Goal: Information Seeking & Learning: Understand process/instructions

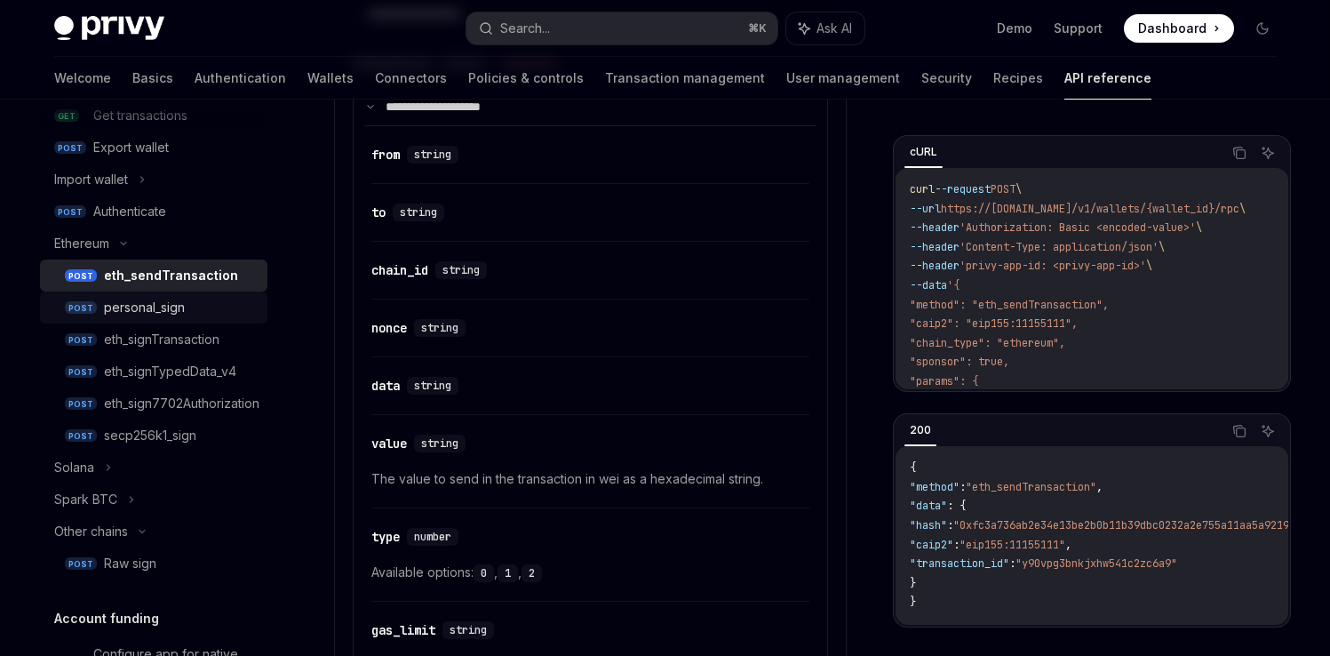
scroll to position [374, 0]
click at [106, 469] on icon at bounding box center [108, 466] width 7 height 21
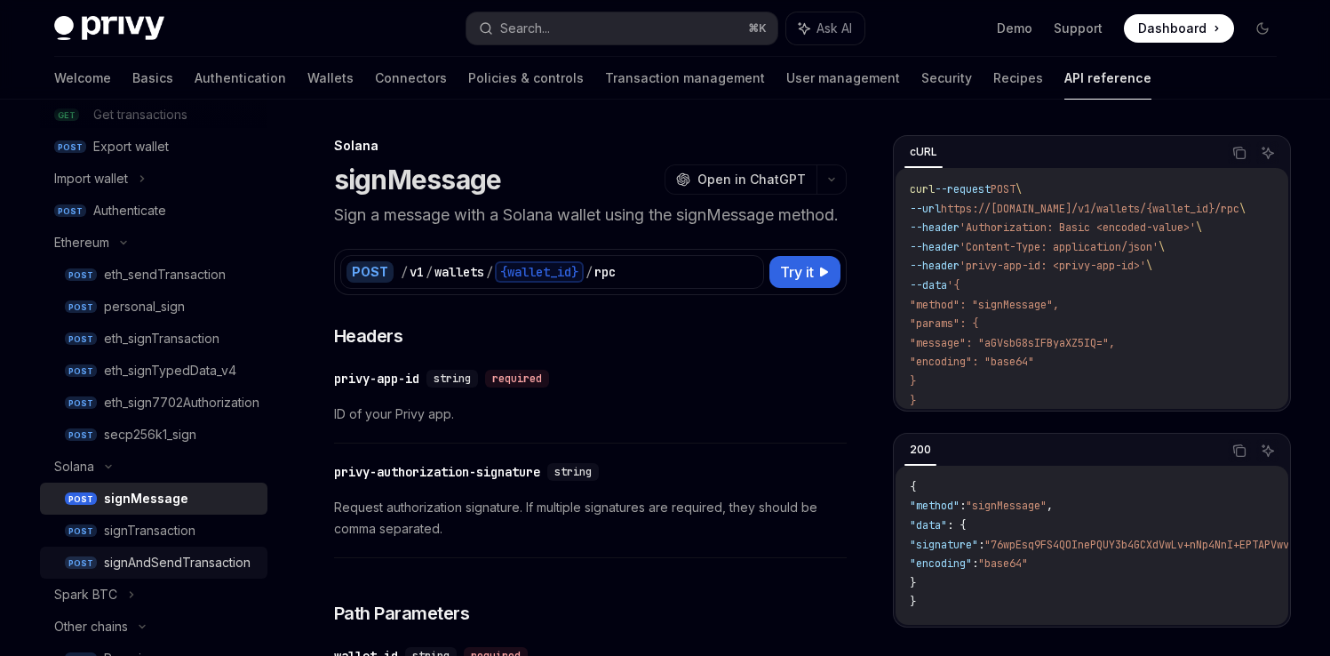
click at [190, 569] on div "signAndSendTransaction" at bounding box center [177, 562] width 147 height 21
type textarea "*"
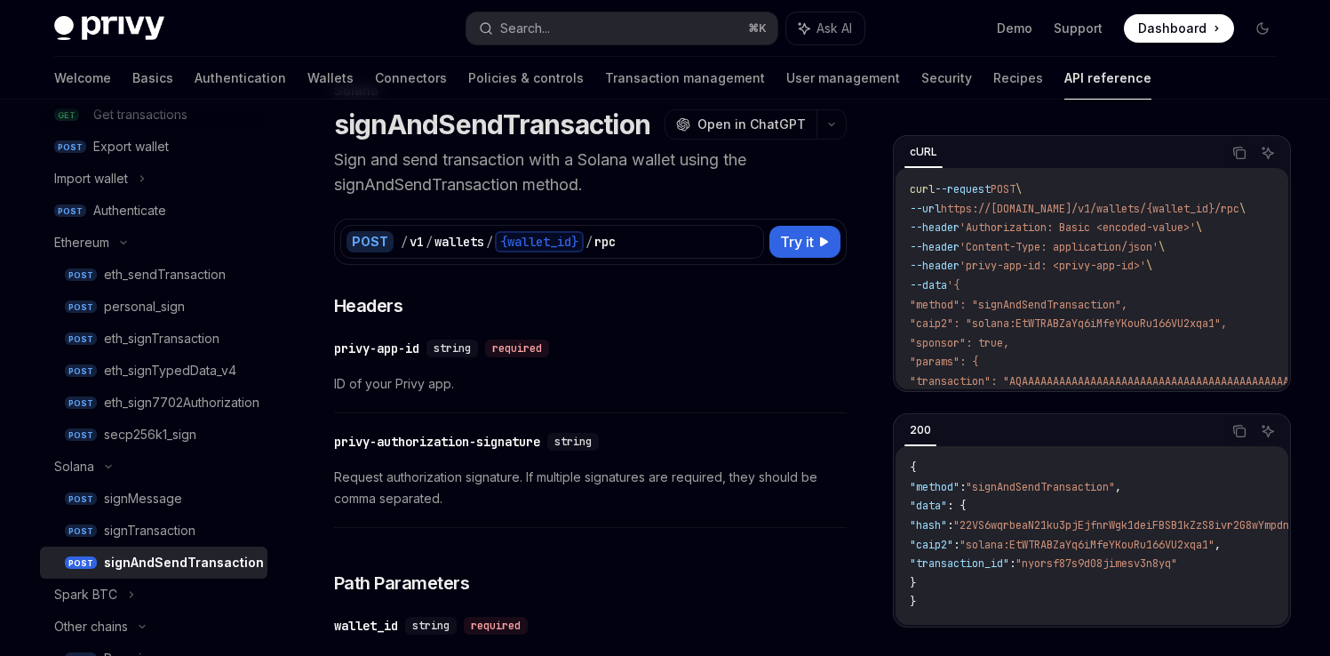
scroll to position [42, 0]
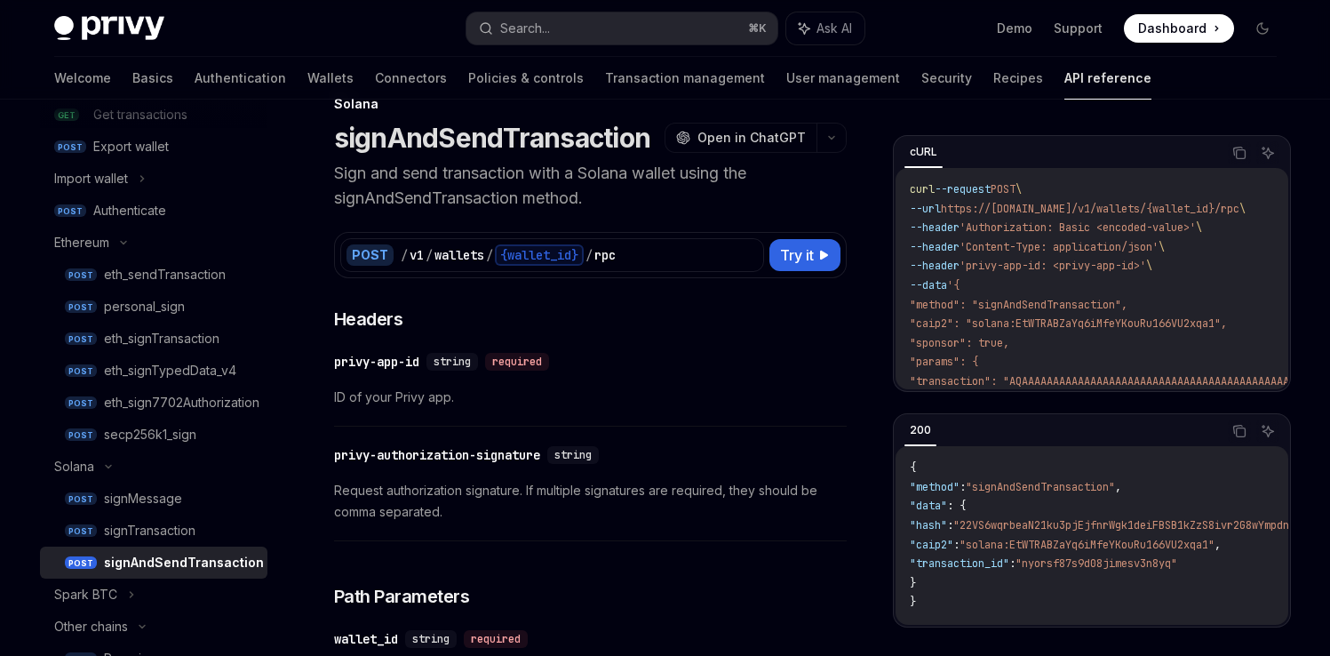
click at [1051, 300] on span ""method": "signAndSendTransaction"," at bounding box center [1019, 305] width 218 height 14
copy span "signAndSendTransaction"
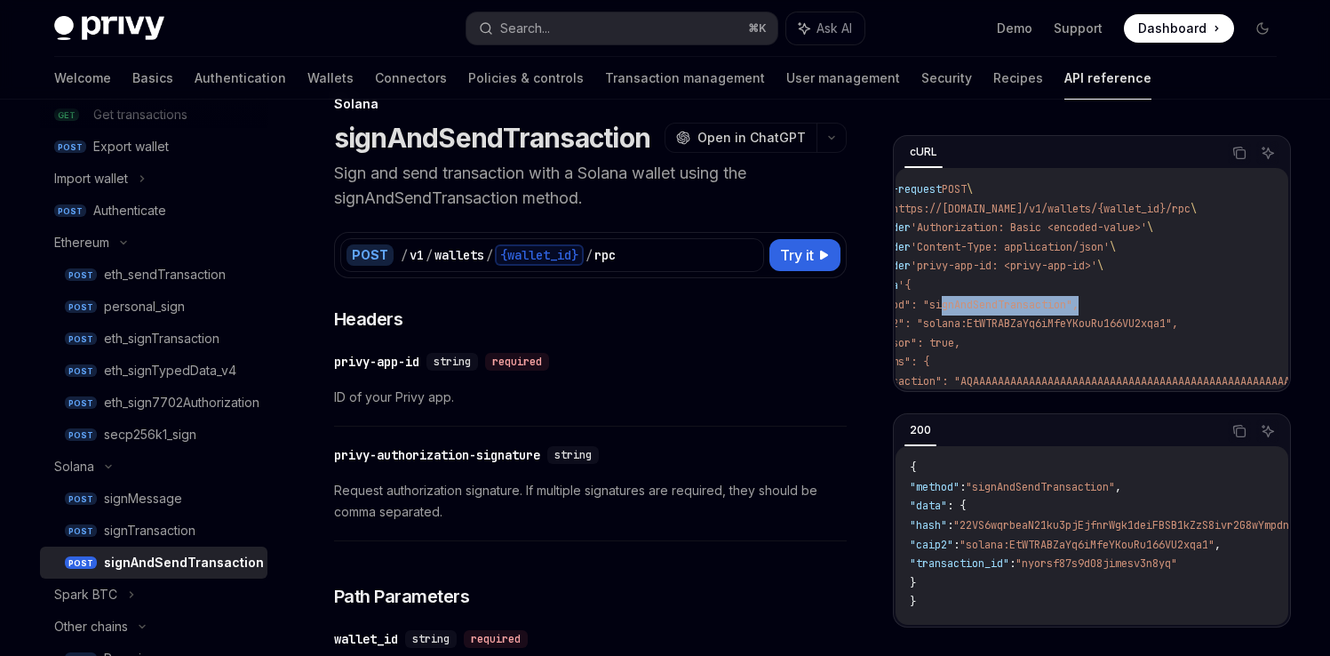
scroll to position [0, 0]
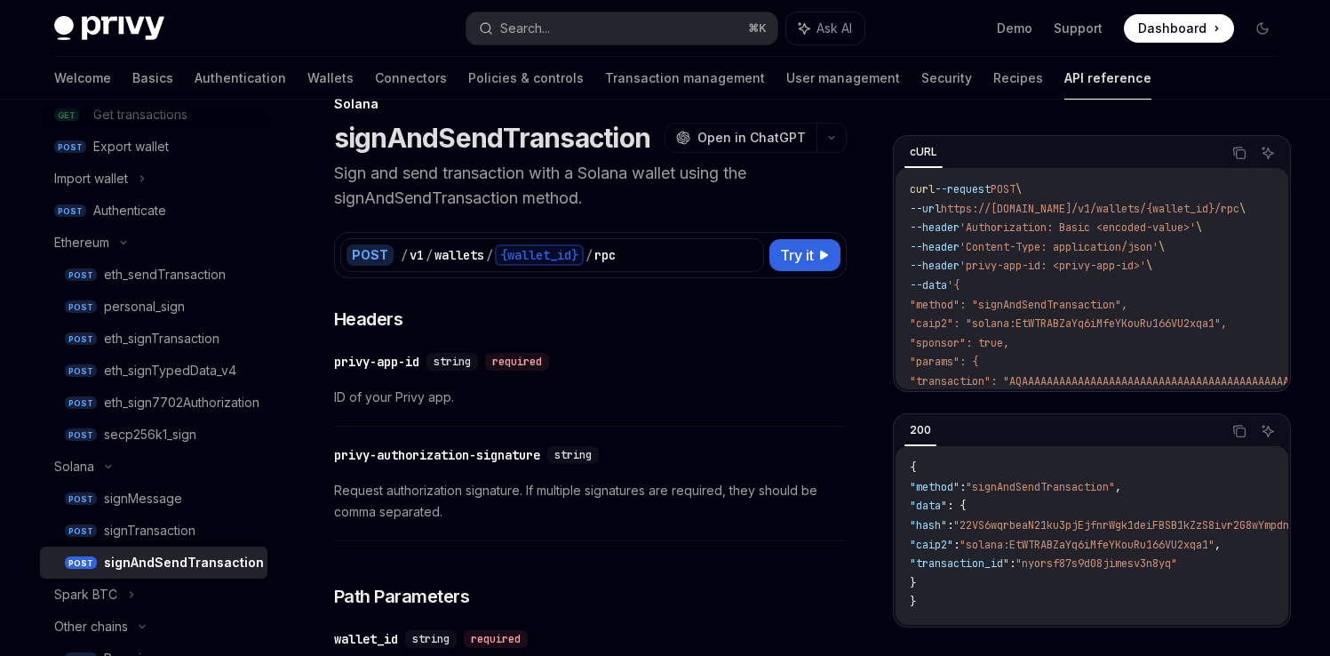
click at [1032, 318] on span ""caip2": "solana:EtWTRABZaYq6iMfeYKouRu166VU2xqa1"," at bounding box center [1068, 323] width 317 height 14
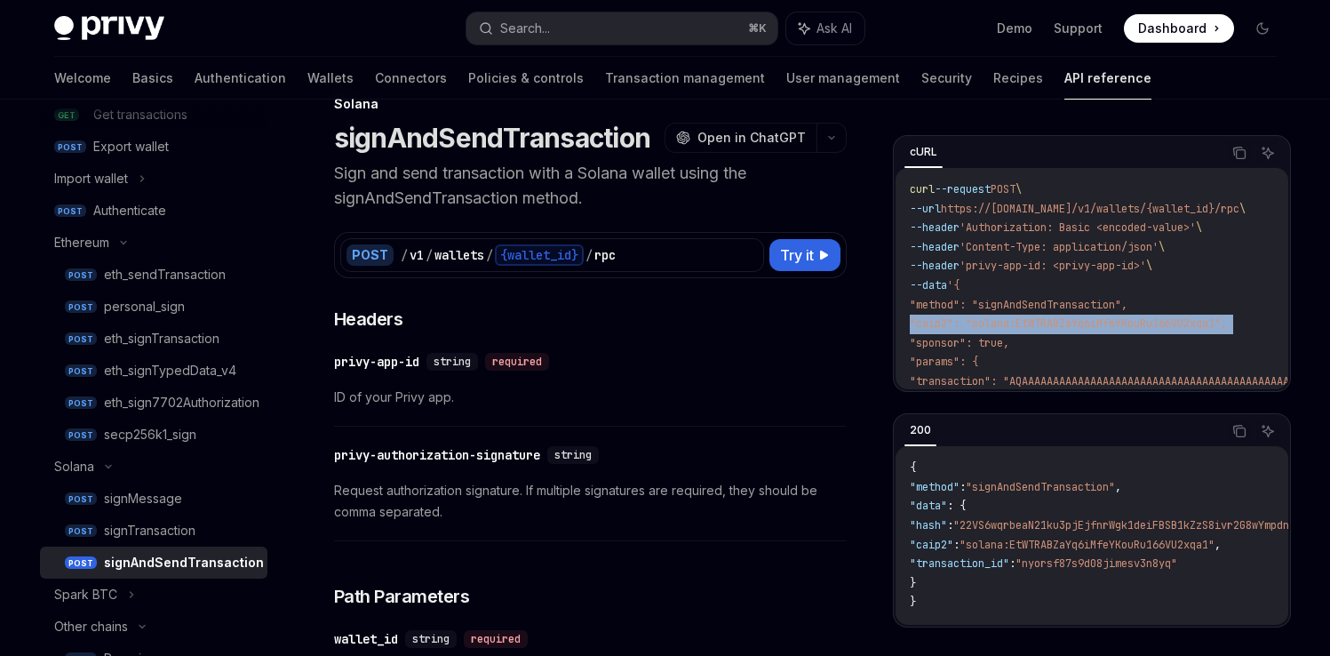
click at [1032, 318] on span ""caip2": "solana:EtWTRABZaYq6iMfeYKouRu166VU2xqa1"," at bounding box center [1068, 323] width 317 height 14
copy code ""caip2": "solana:EtWTRABZaYq6iMfeYKouRu166VU2xqa1","
click at [1069, 321] on span ""caip2": "solana:EtWTRABZaYq6iMfeYKouRu166VU2xqa1"," at bounding box center [1068, 323] width 317 height 14
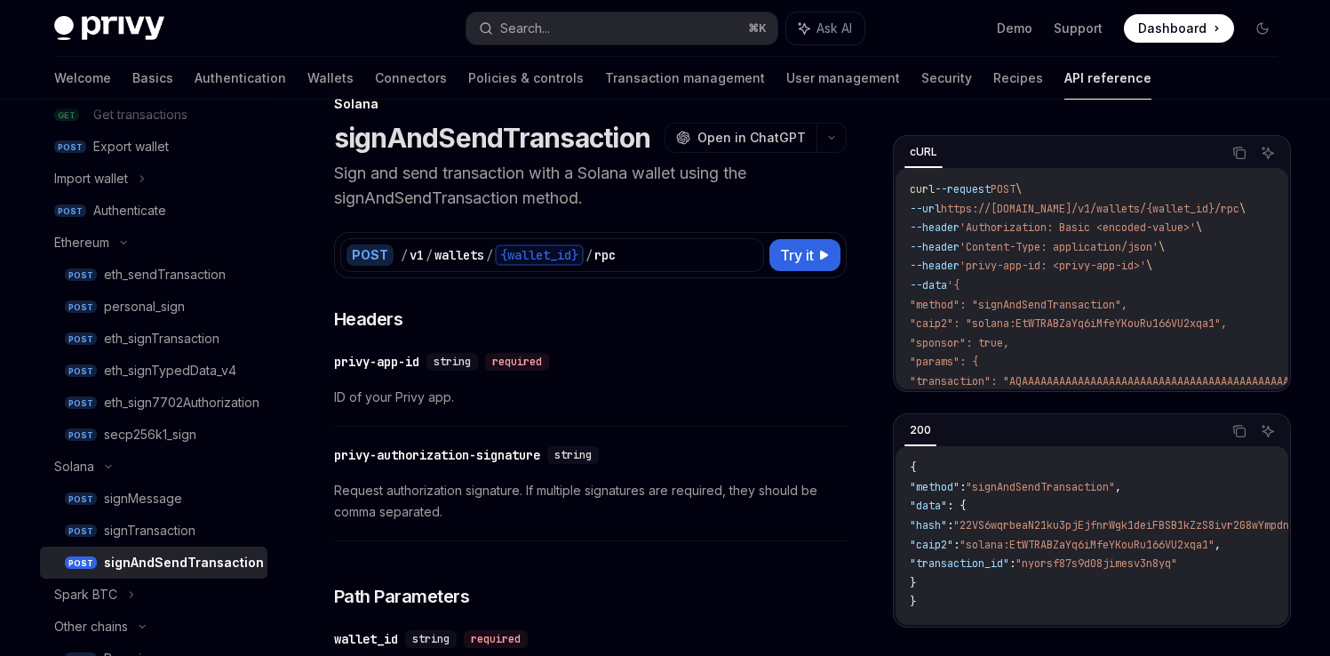
click at [951, 318] on span ""caip2": "solana:EtWTRABZaYq6iMfeYKouRu166VU2xqa1"," at bounding box center [1068, 323] width 317 height 14
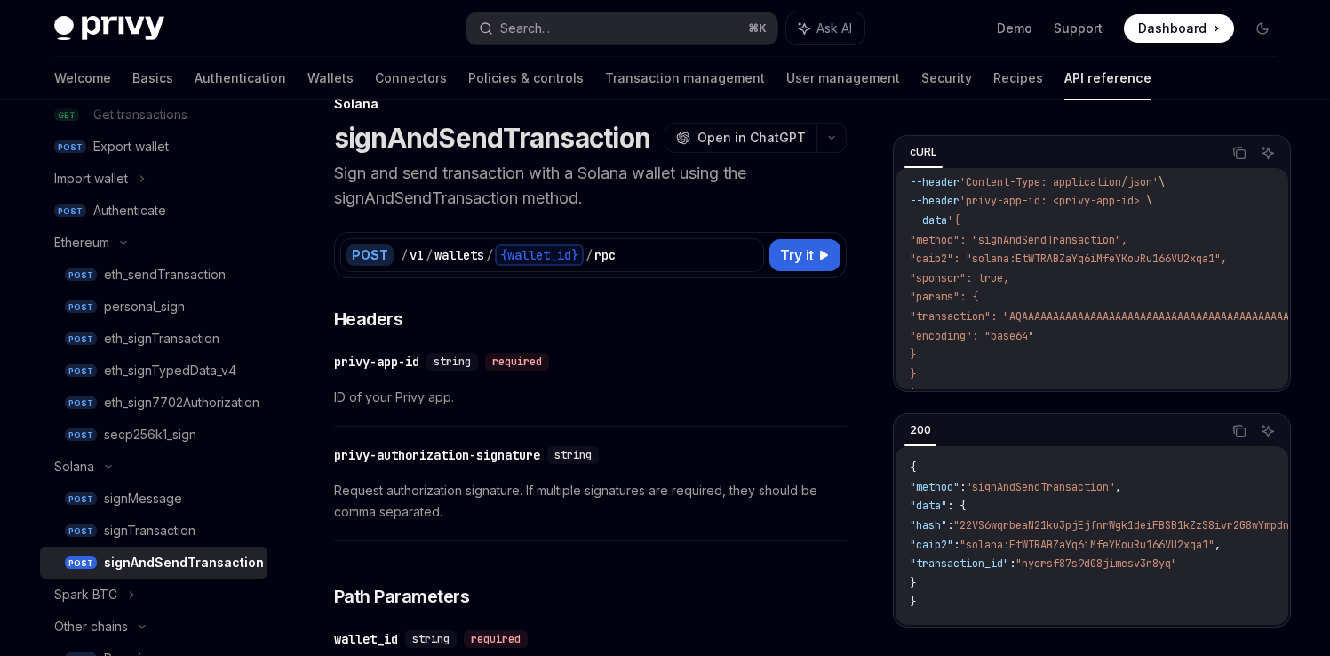
scroll to position [75, 0]
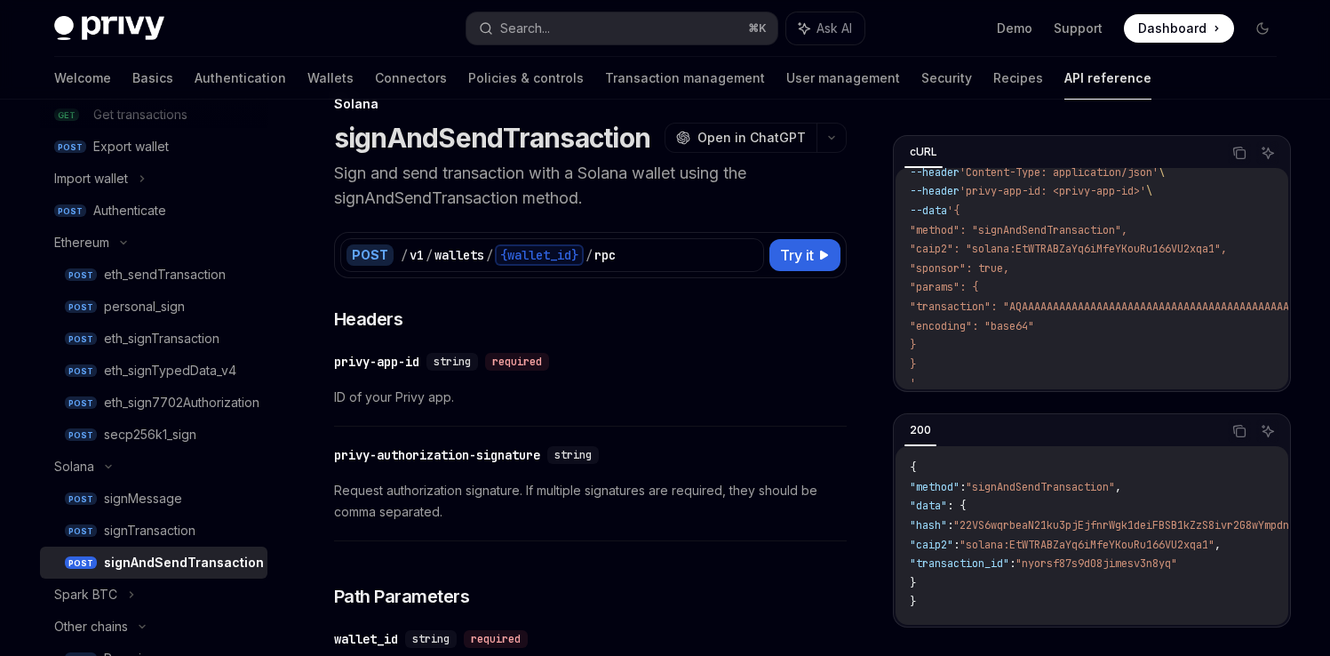
click at [986, 322] on span ""encoding": "base64"" at bounding box center [972, 326] width 124 height 14
copy code ""encoding": "base64""
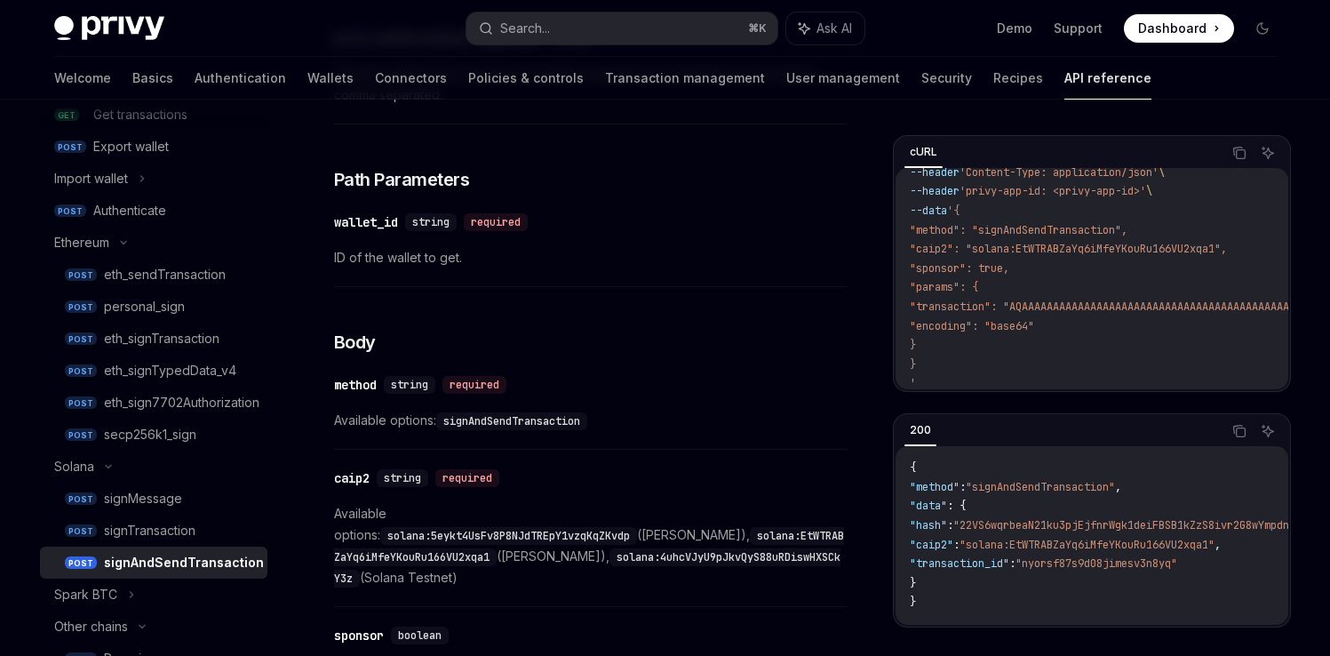
scroll to position [95, 0]
